Goal: Entertainment & Leisure: Consume media (video, audio)

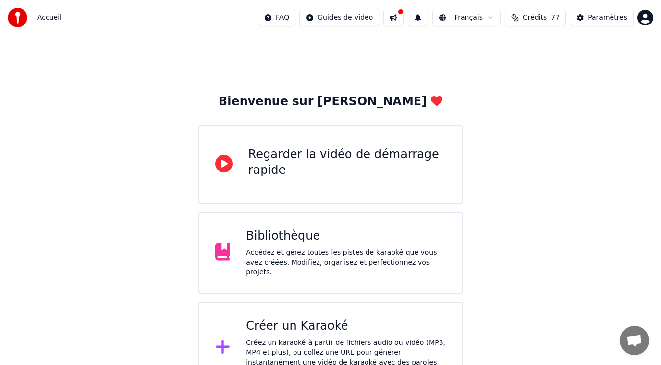
click at [249, 258] on div "Accédez et gérez toutes les pistes de karaoké que vous avez créées. Modifiez, o…" at bounding box center [346, 262] width 200 height 29
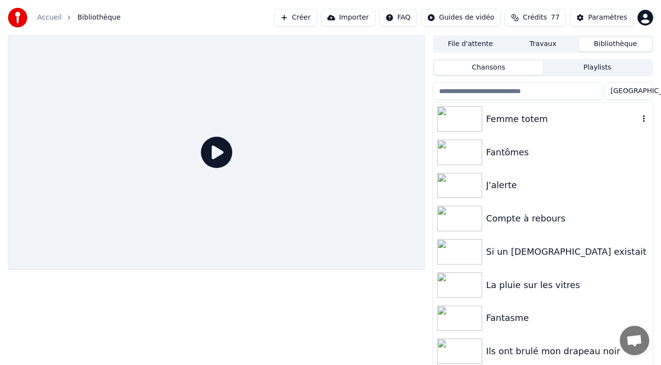
click at [508, 122] on div "Femme totem" at bounding box center [562, 119] width 153 height 14
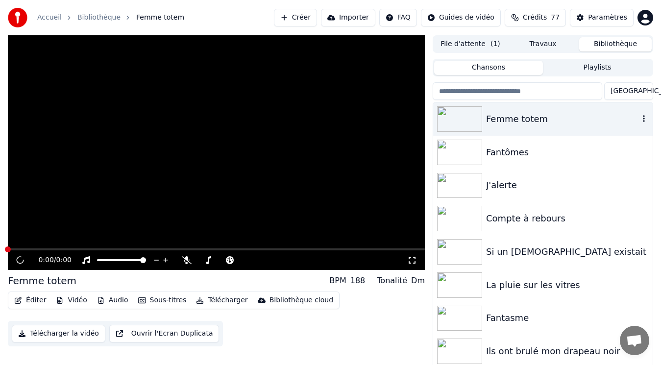
click at [508, 122] on div "Femme totem" at bounding box center [562, 119] width 153 height 14
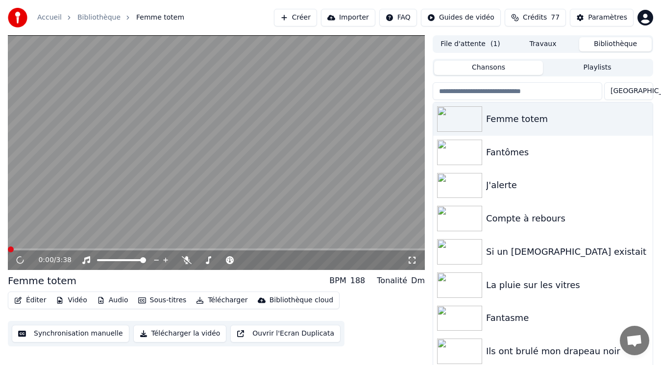
click at [411, 256] on icon at bounding box center [412, 260] width 10 height 8
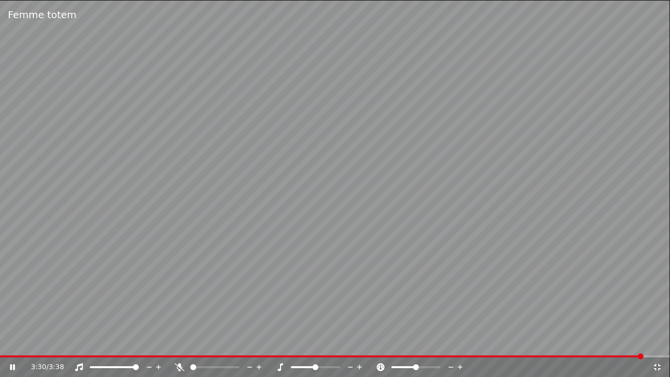
click at [660, 365] on icon at bounding box center [657, 367] width 10 height 8
